Goal: Information Seeking & Learning: Learn about a topic

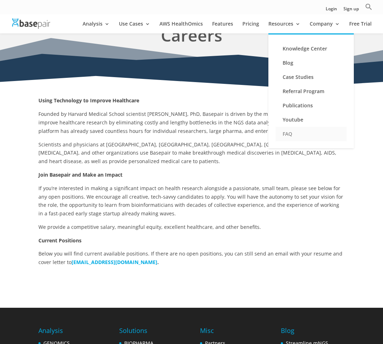
click at [289, 132] on link "FAQ" at bounding box center [310, 134] width 71 height 14
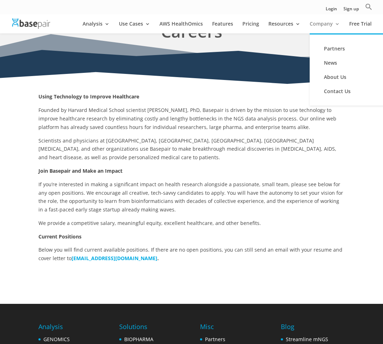
scroll to position [32, 0]
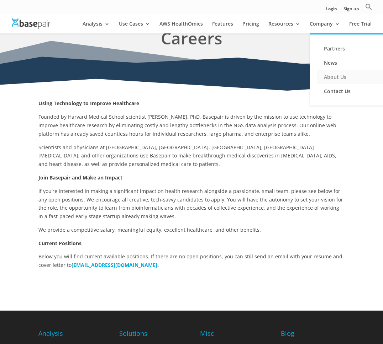
click at [339, 79] on link "About Us" at bounding box center [352, 77] width 71 height 14
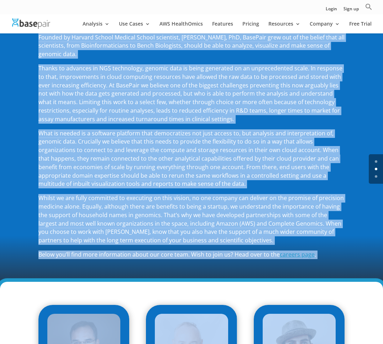
scroll to position [102, 0]
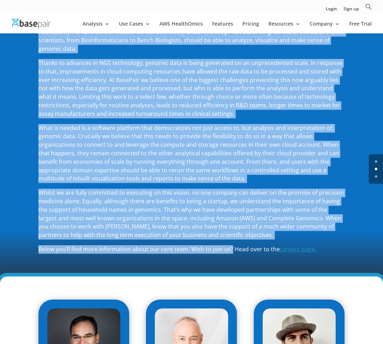
drag, startPoint x: 39, startPoint y: 128, endPoint x: 231, endPoint y: 249, distance: 227.2
click at [231, 249] on div "Founded by Harvard School Medical School scientist, [PERSON_NAME], PhD, BasePai…" at bounding box center [191, 141] width 306 height 226
copy div "Founded by Harvard School Medical School scientist, [PERSON_NAME], PhD, BasePai…"
click at [285, 253] on span "careers page" at bounding box center [297, 250] width 35 height 8
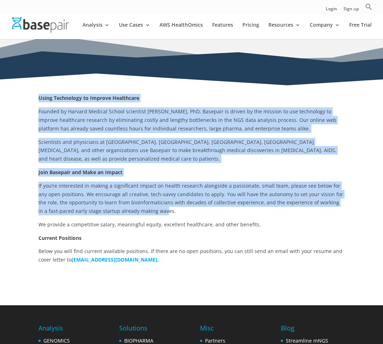
scroll to position [37, 0]
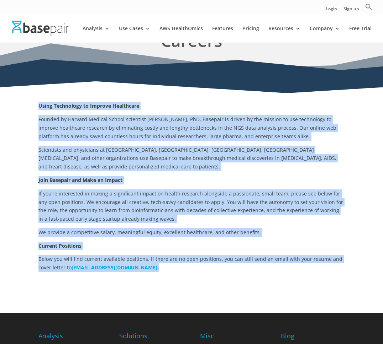
drag, startPoint x: 38, startPoint y: 97, endPoint x: 143, endPoint y: 269, distance: 201.7
click at [143, 269] on div "Using Technology to Improve Healthcare Founded by Harvard Medical School scient…" at bounding box center [191, 187] width 306 height 170
copy div "Using Technology to Improve Healthcare Founded by Harvard Medical School scient…"
click at [143, 274] on div "Using Technology to Improve Healthcare Founded by Harvard Medical School scient…" at bounding box center [191, 187] width 306 height 186
